Goal: Task Accomplishment & Management: Use online tool/utility

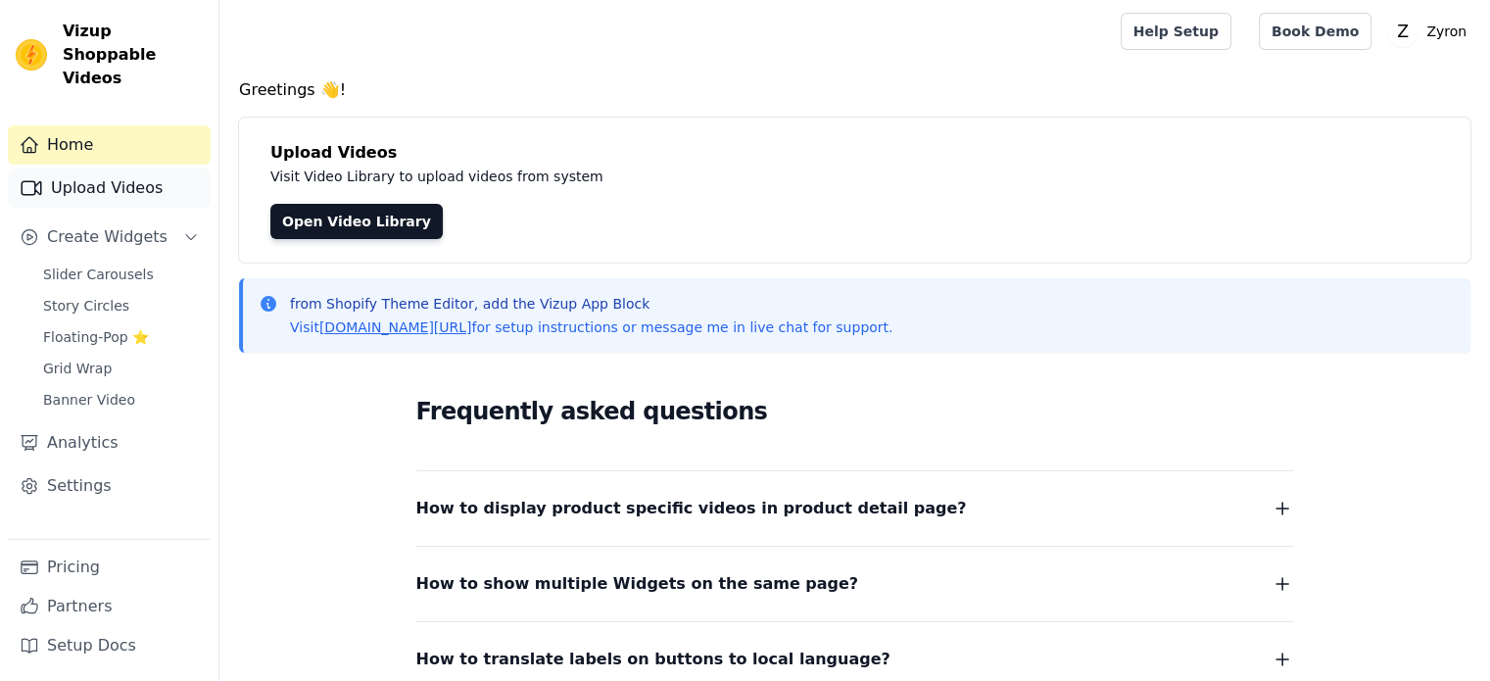
click at [134, 170] on link "Upload Videos" at bounding box center [109, 188] width 203 height 39
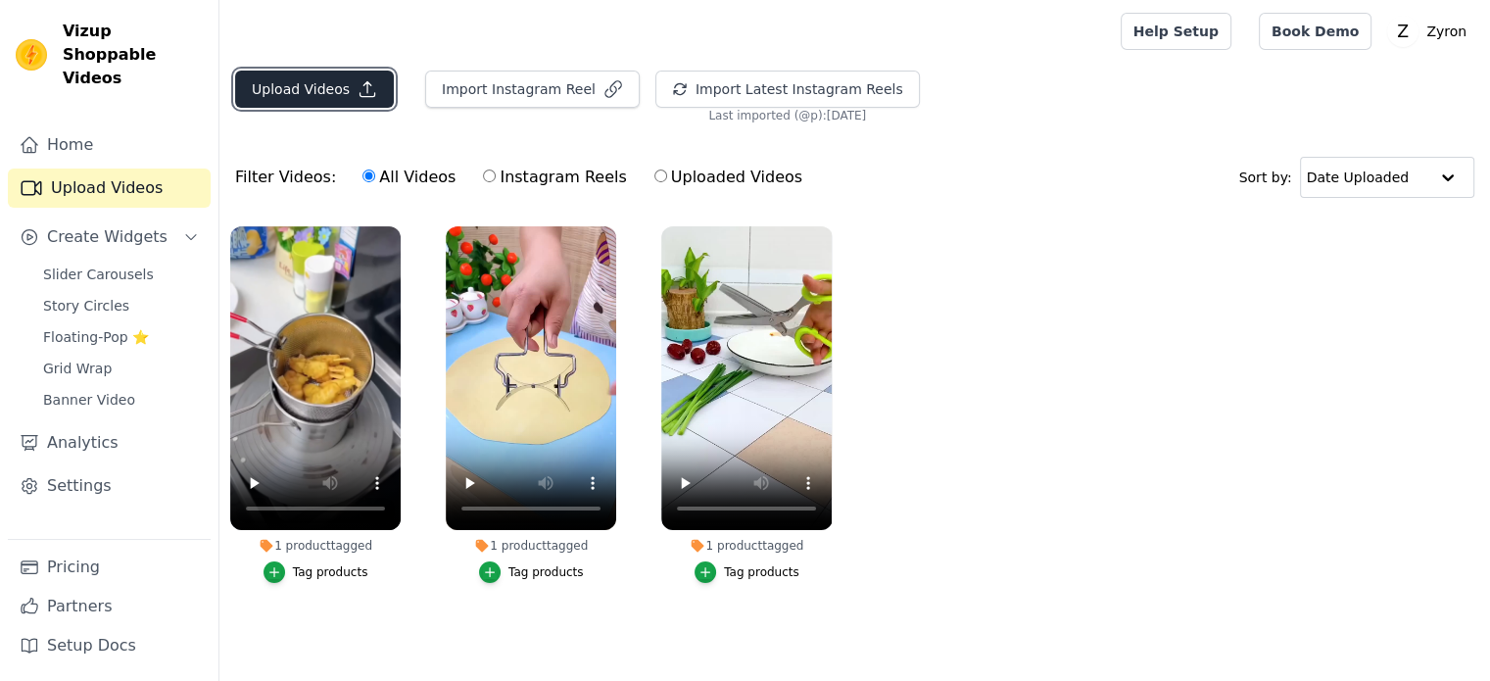
click at [333, 85] on button "Upload Videos" at bounding box center [314, 89] width 159 height 37
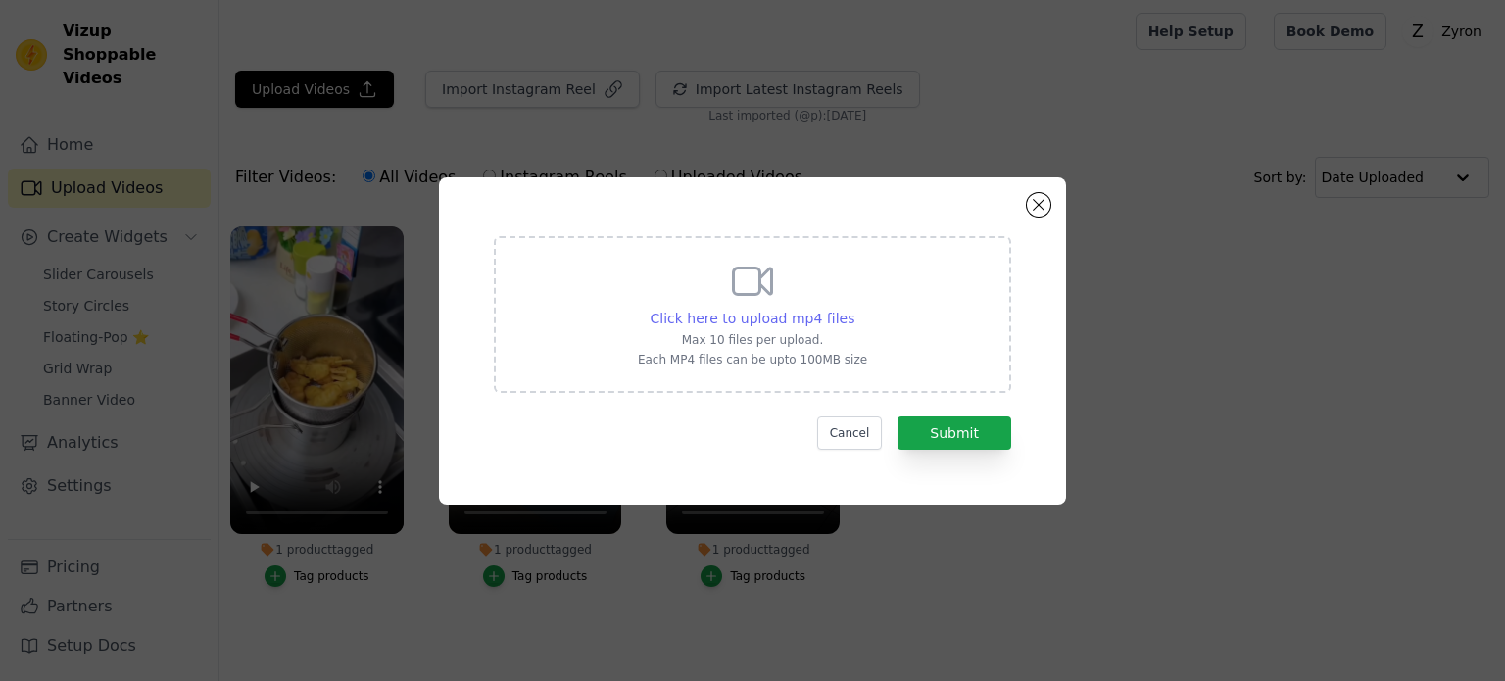
click at [828, 316] on span "Click here to upload mp4 files" at bounding box center [753, 319] width 205 height 16
click at [853, 309] on input "Click here to upload mp4 files Max 10 files per upload. Each MP4 files can be u…" at bounding box center [853, 308] width 1 height 1
type input "C:\fakepath\1a2e6656bed842799d11c1a0c9beab2b.HD-720p-1.6Mbps-57527666.mp4"
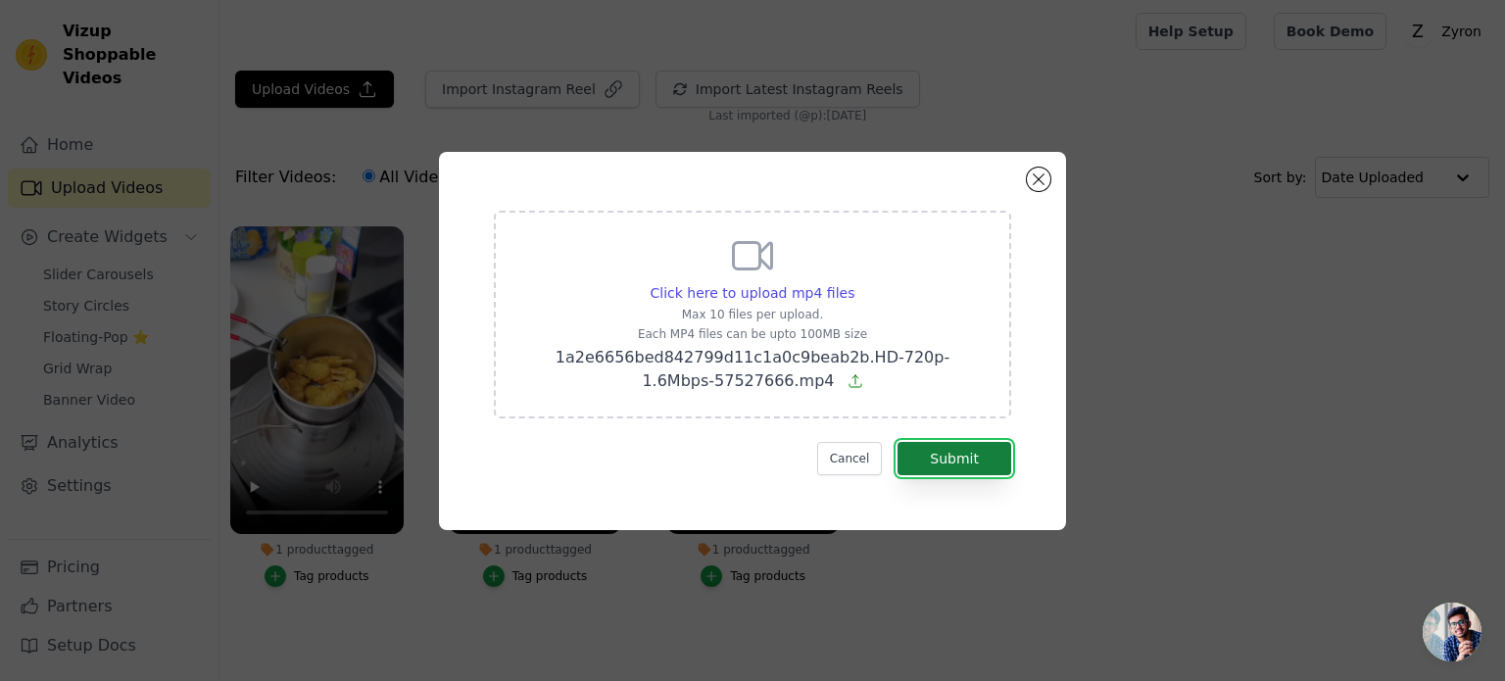
click at [954, 466] on button "Submit" at bounding box center [955, 458] width 114 height 33
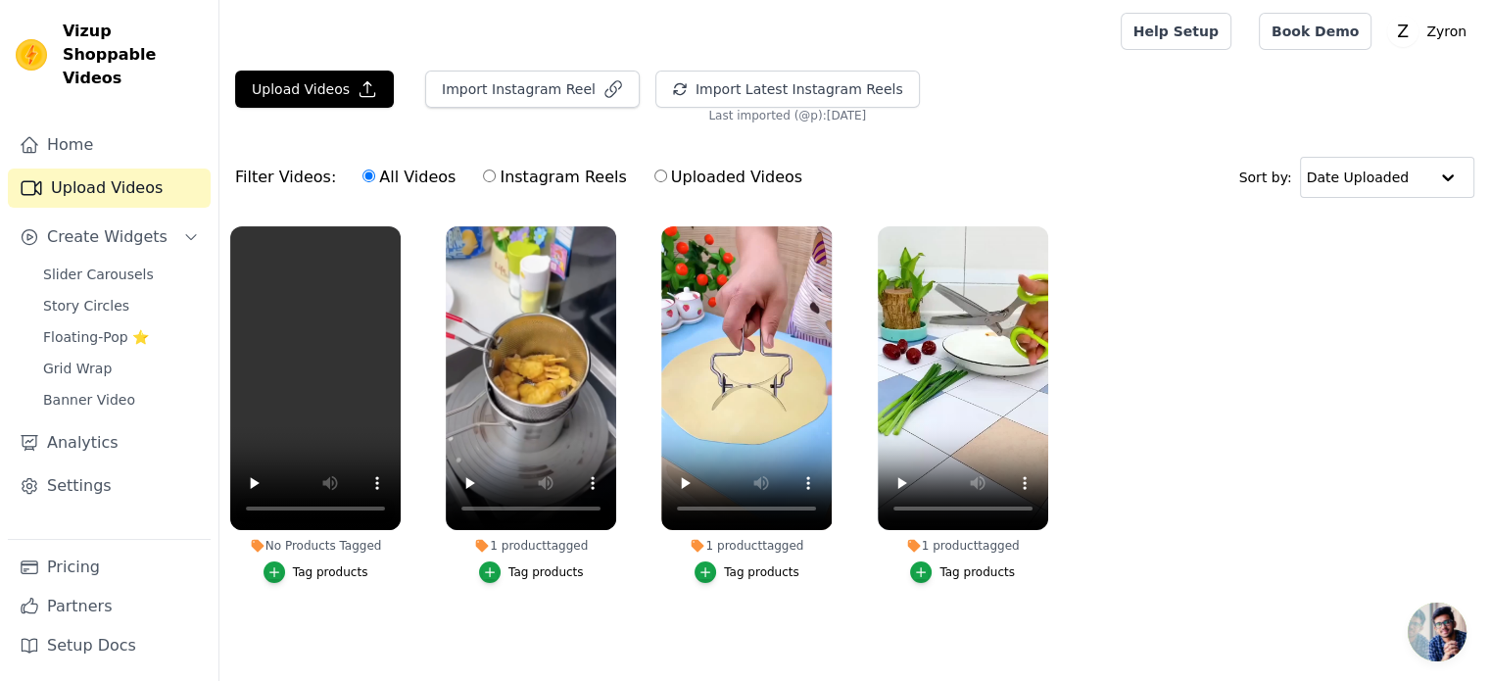
click at [310, 573] on div "Tag products" at bounding box center [330, 572] width 75 height 16
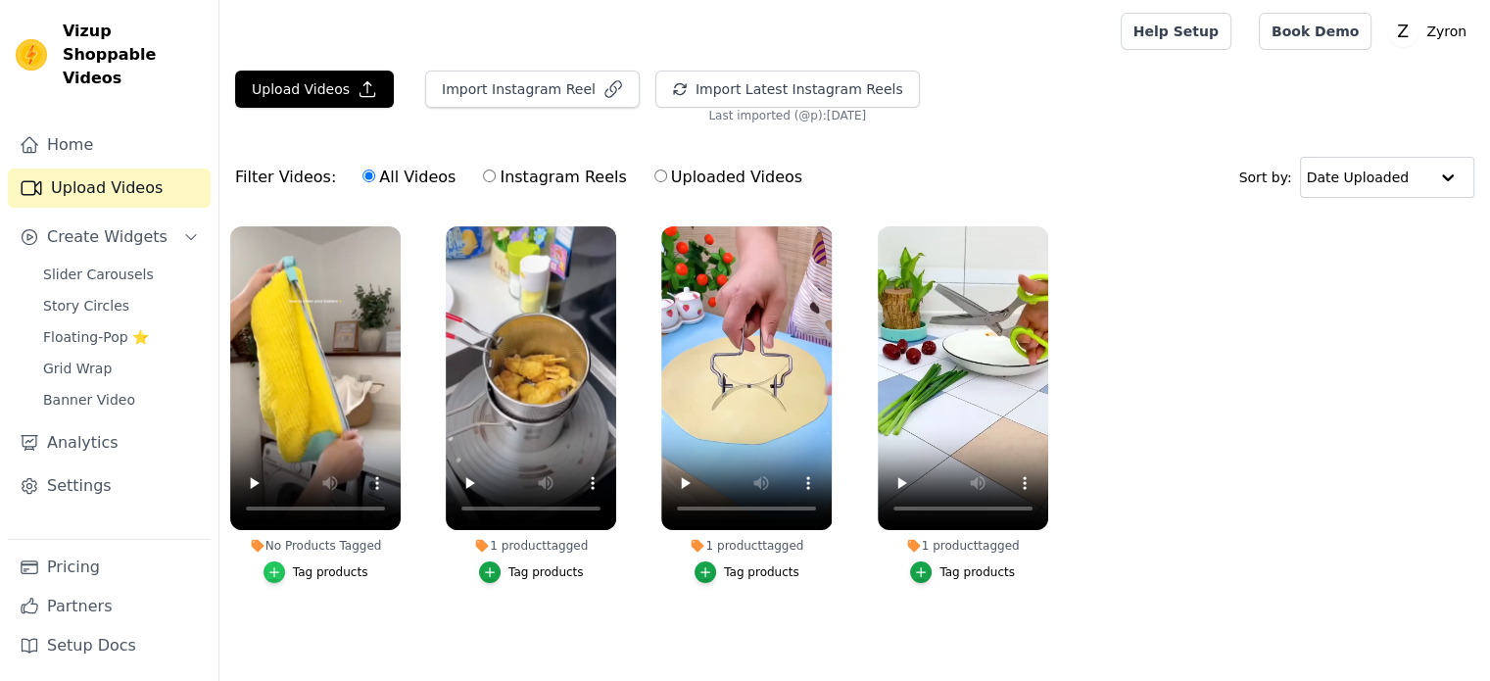
click at [281, 565] on icon "button" at bounding box center [274, 572] width 14 height 14
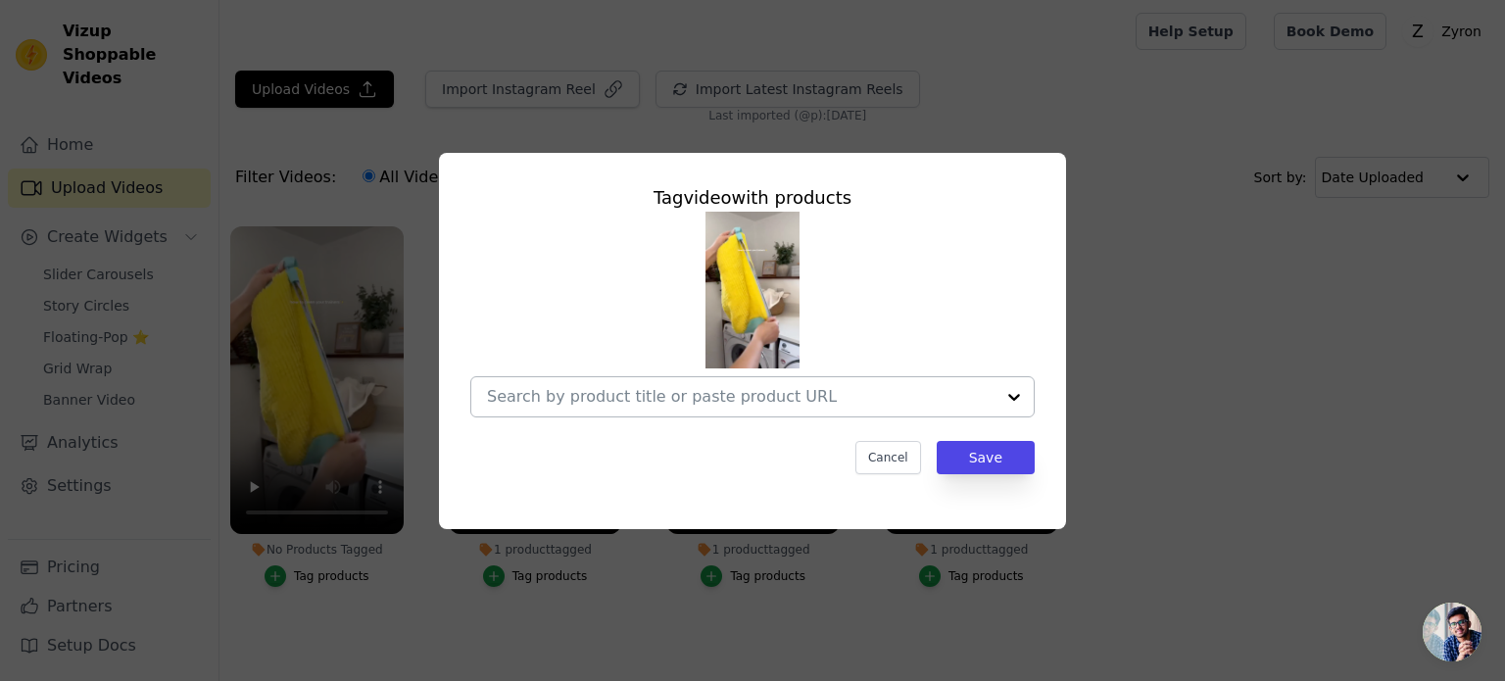
click at [620, 401] on input "No Products Tagged Tag video with products Cancel Save Tag products" at bounding box center [741, 396] width 508 height 19
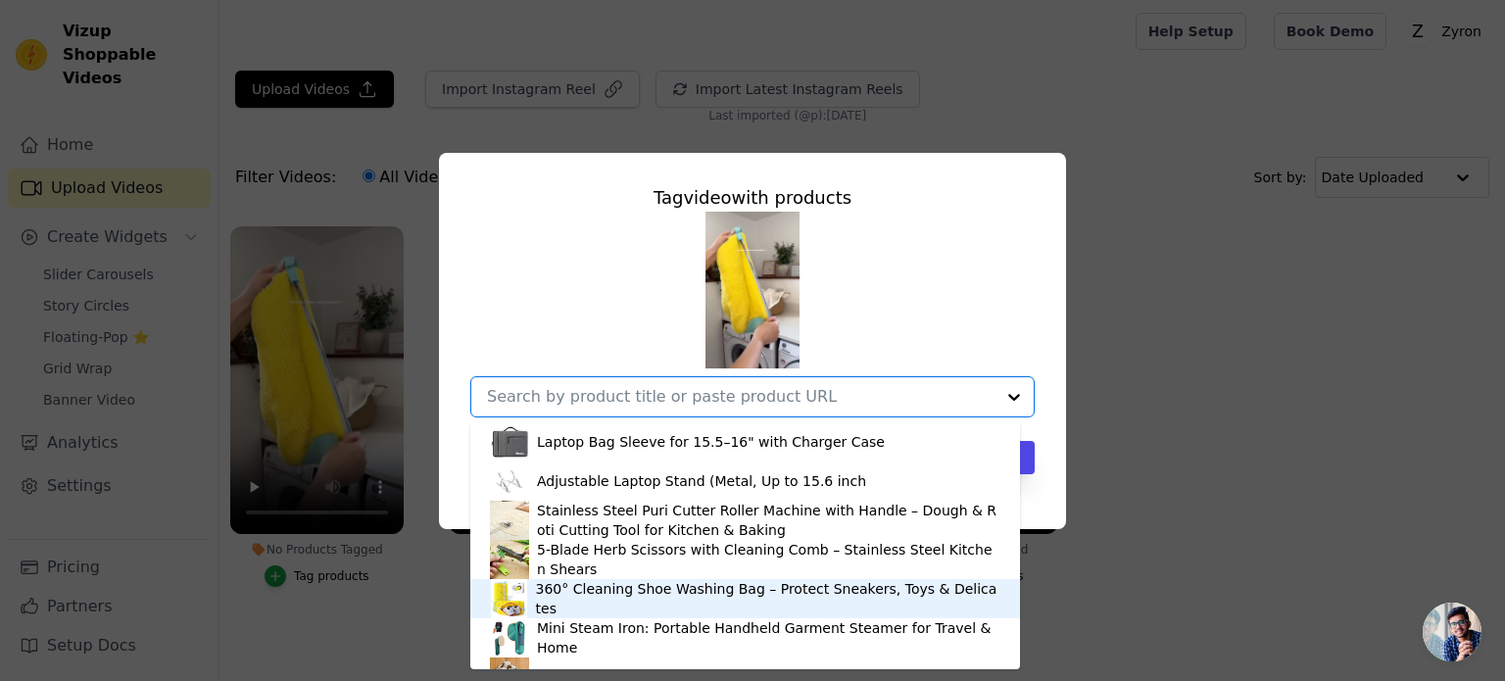
click at [600, 596] on div "360° Cleaning Shoe Washing Bag – Protect Sneakers, Toys & Delicates" at bounding box center [768, 598] width 464 height 39
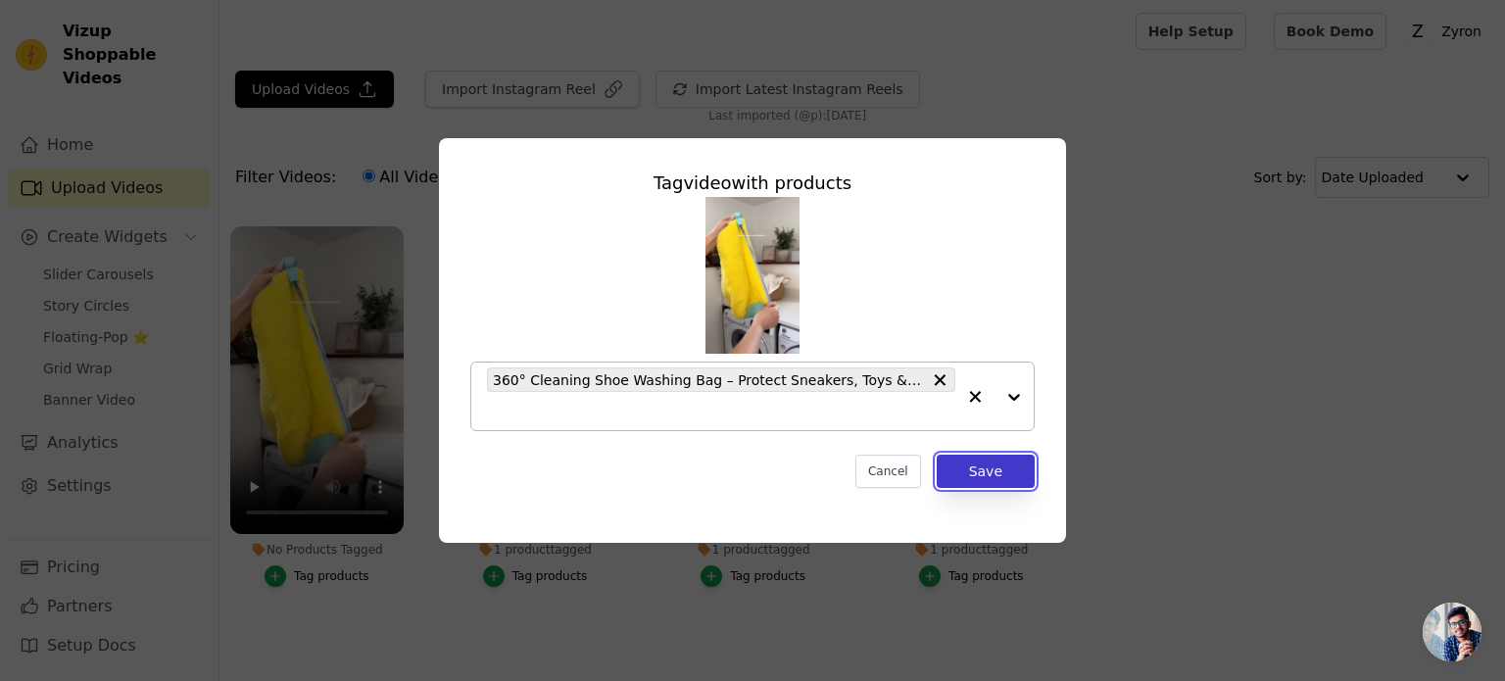
click at [1004, 469] on button "Save" at bounding box center [986, 471] width 98 height 33
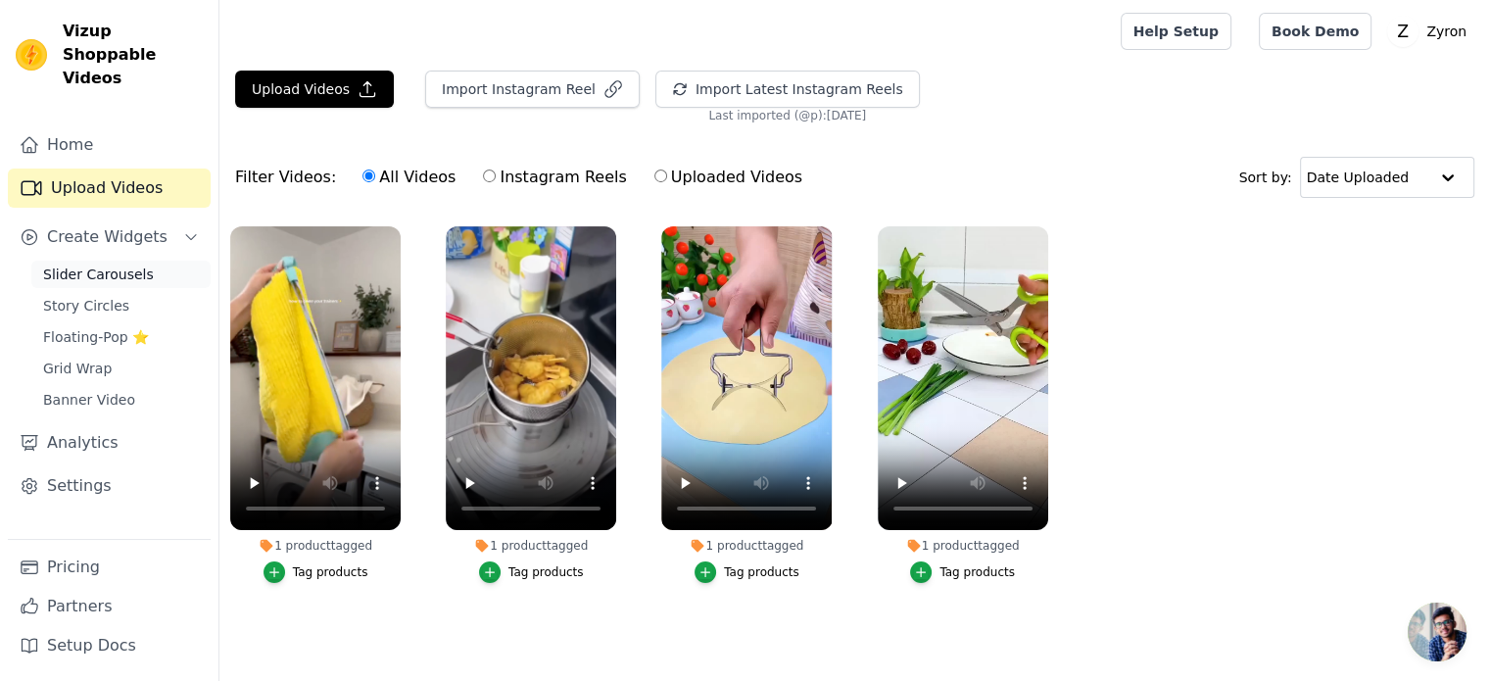
click at [92, 265] on span "Slider Carousels" at bounding box center [98, 275] width 111 height 20
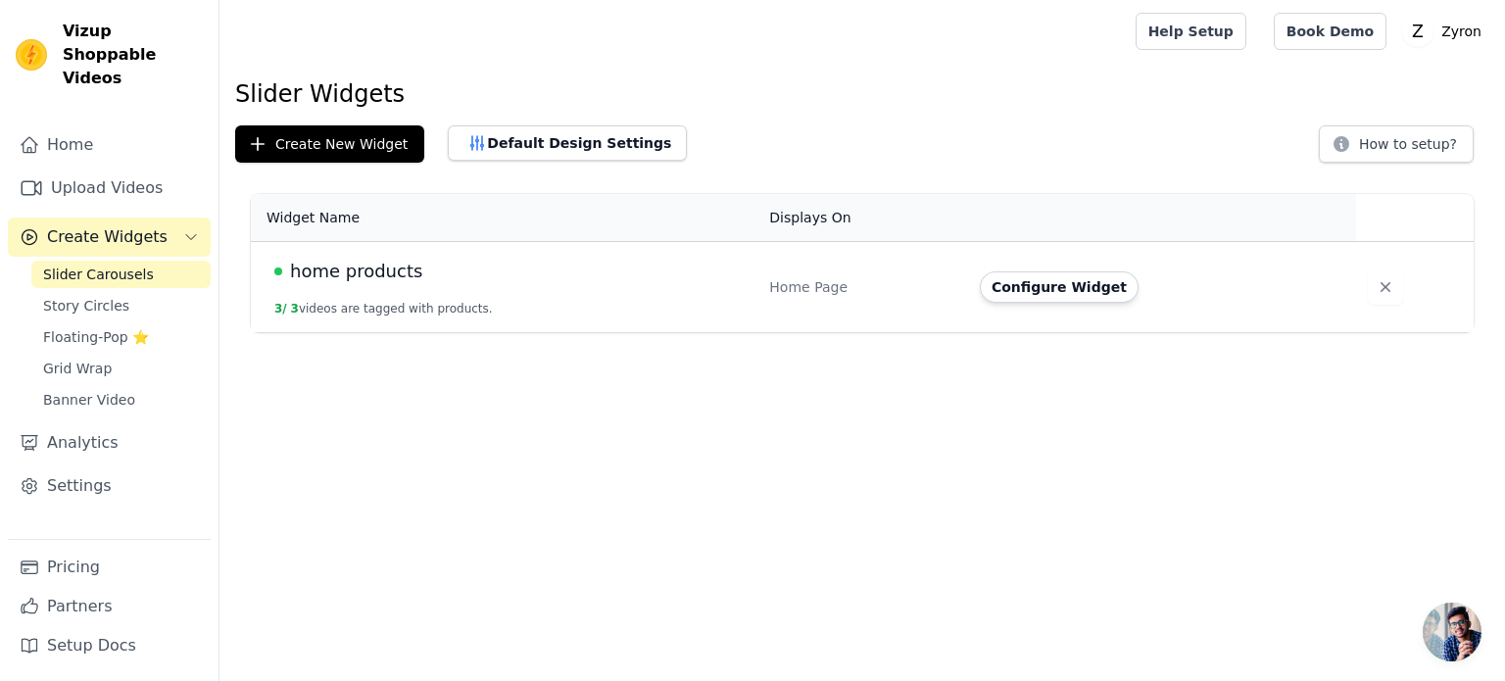
click at [403, 287] on td "home products 3 / 3 videos are tagged with products." at bounding box center [504, 287] width 507 height 91
click at [954, 293] on div "Home Page" at bounding box center [862, 287] width 187 height 20
click at [824, 275] on td "Home Page" at bounding box center [862, 287] width 211 height 91
click at [823, 277] on div "Home Page" at bounding box center [862, 287] width 187 height 20
click at [692, 267] on div "home products" at bounding box center [509, 271] width 471 height 27
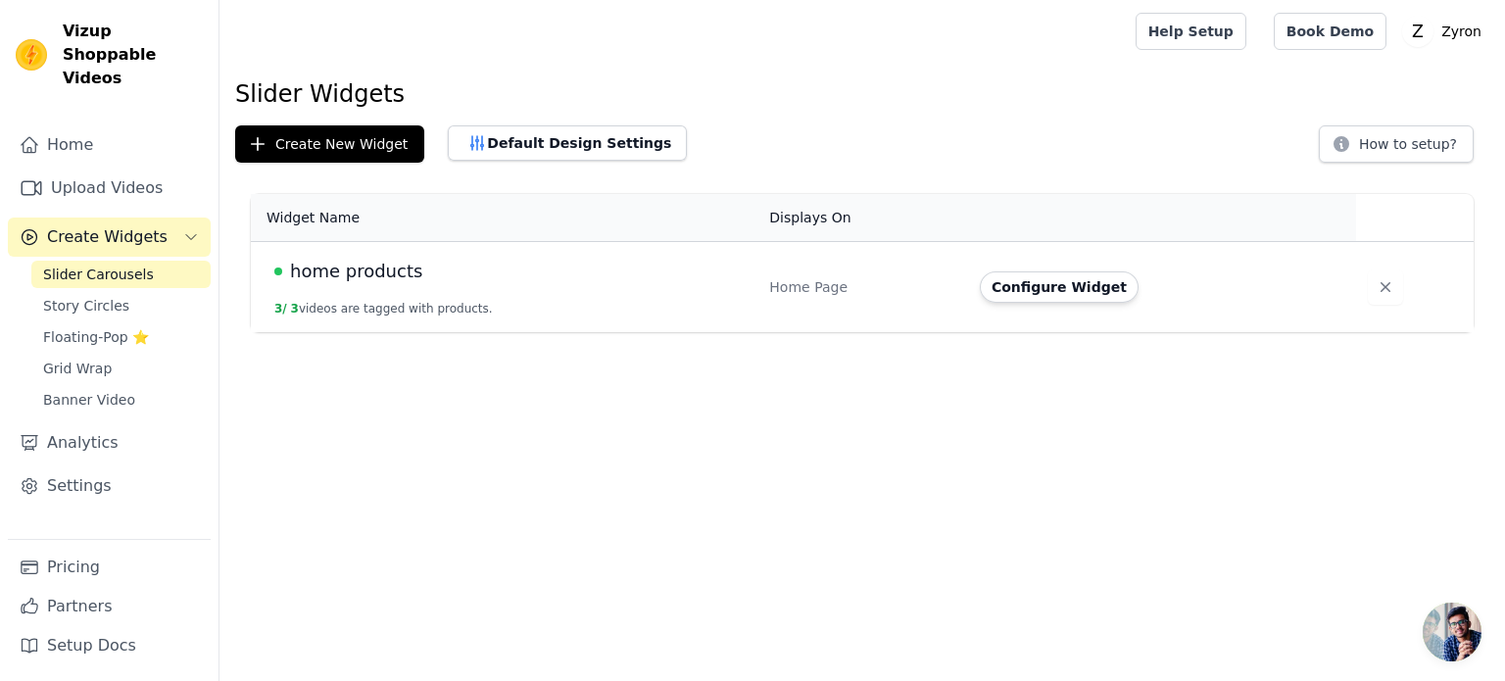
click at [325, 265] on span "home products" at bounding box center [356, 271] width 132 height 27
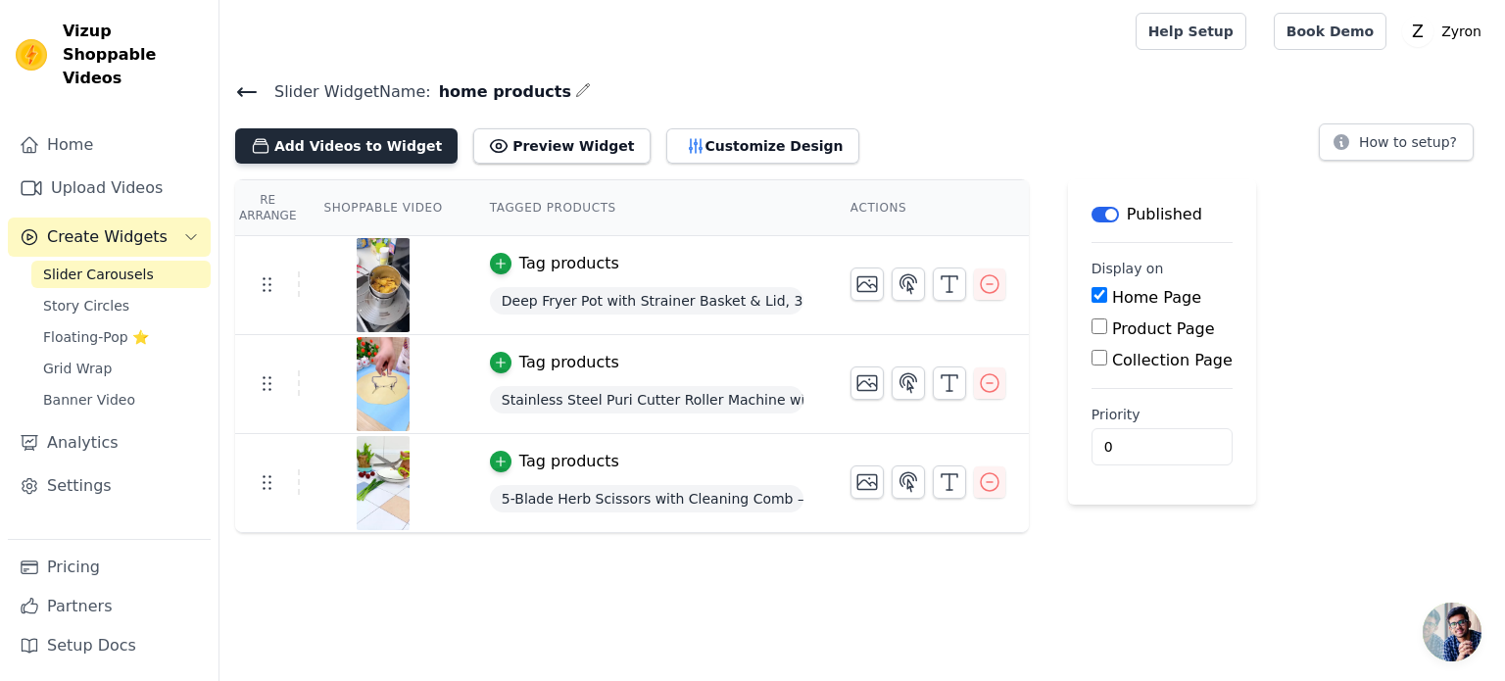
click at [406, 145] on button "Add Videos to Widget" at bounding box center [346, 145] width 222 height 35
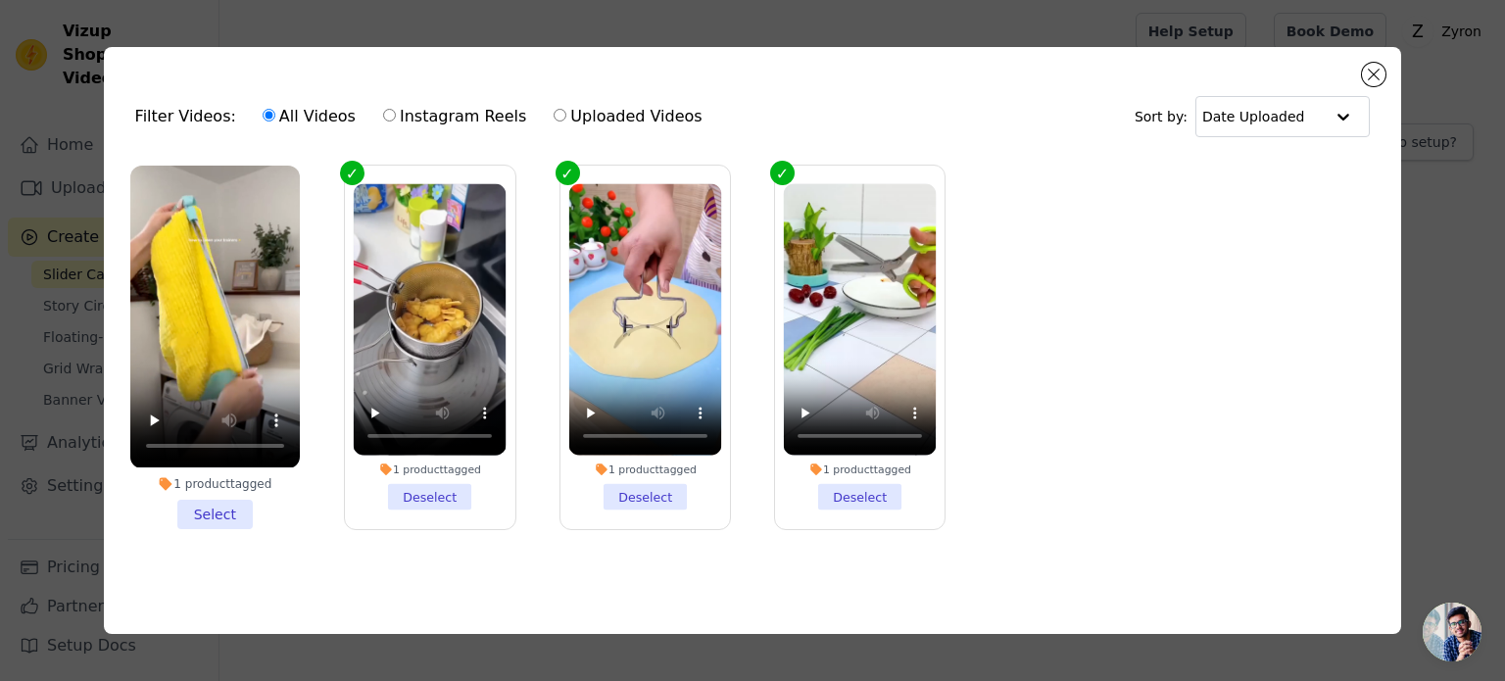
click at [223, 504] on li "1 product tagged Select" at bounding box center [215, 347] width 170 height 363
click at [0, 0] on input "1 product tagged Select" at bounding box center [0, 0] width 0 height 0
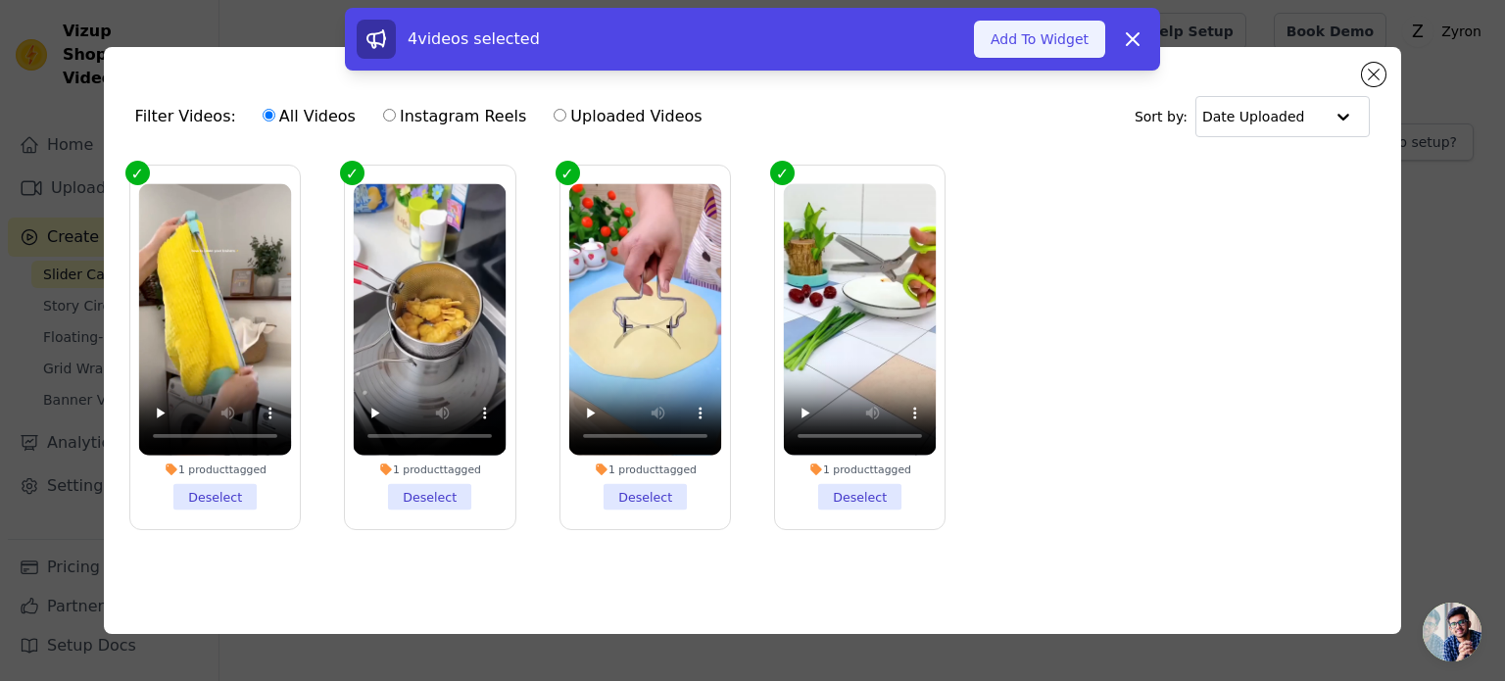
click at [1006, 48] on button "Add To Widget" at bounding box center [1039, 39] width 131 height 37
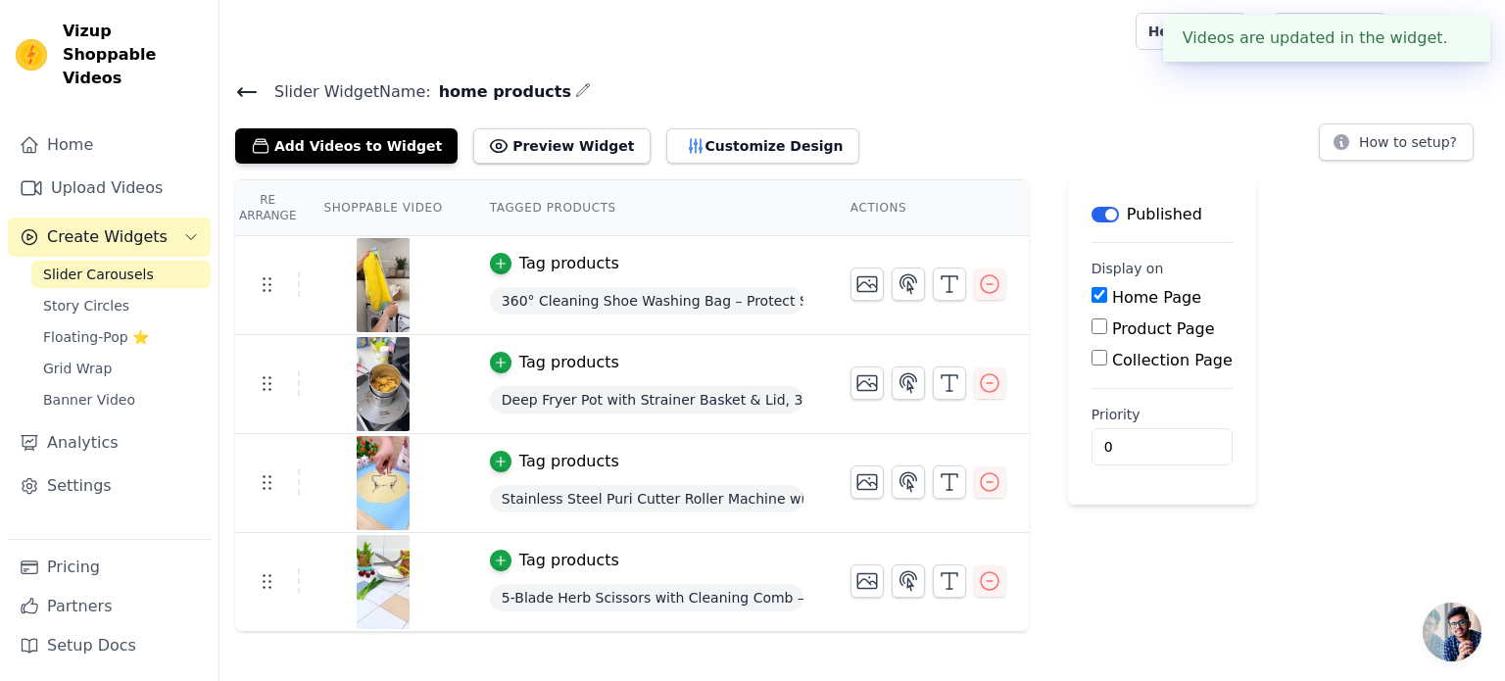
click at [866, 136] on div "Add Videos to Widget Preview Widget Customize Design How to setup?" at bounding box center [862, 142] width 1254 height 43
click at [237, 88] on icon at bounding box center [247, 92] width 24 height 24
